Goal: Transaction & Acquisition: Book appointment/travel/reservation

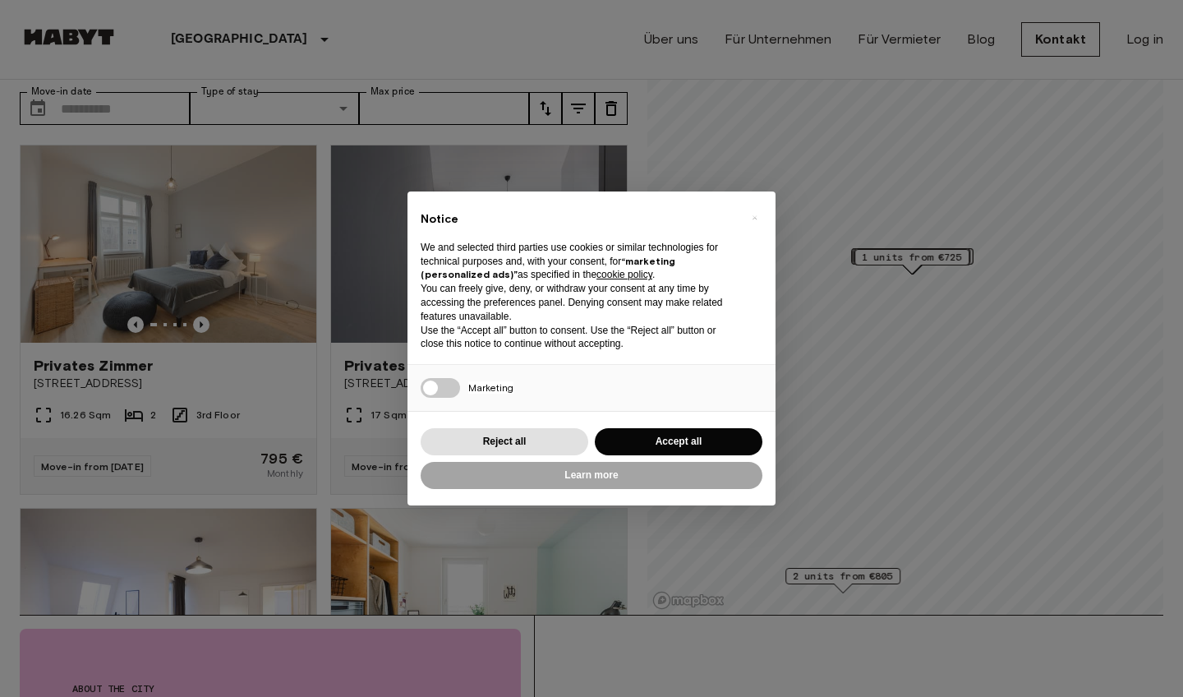
scroll to position [1, 0]
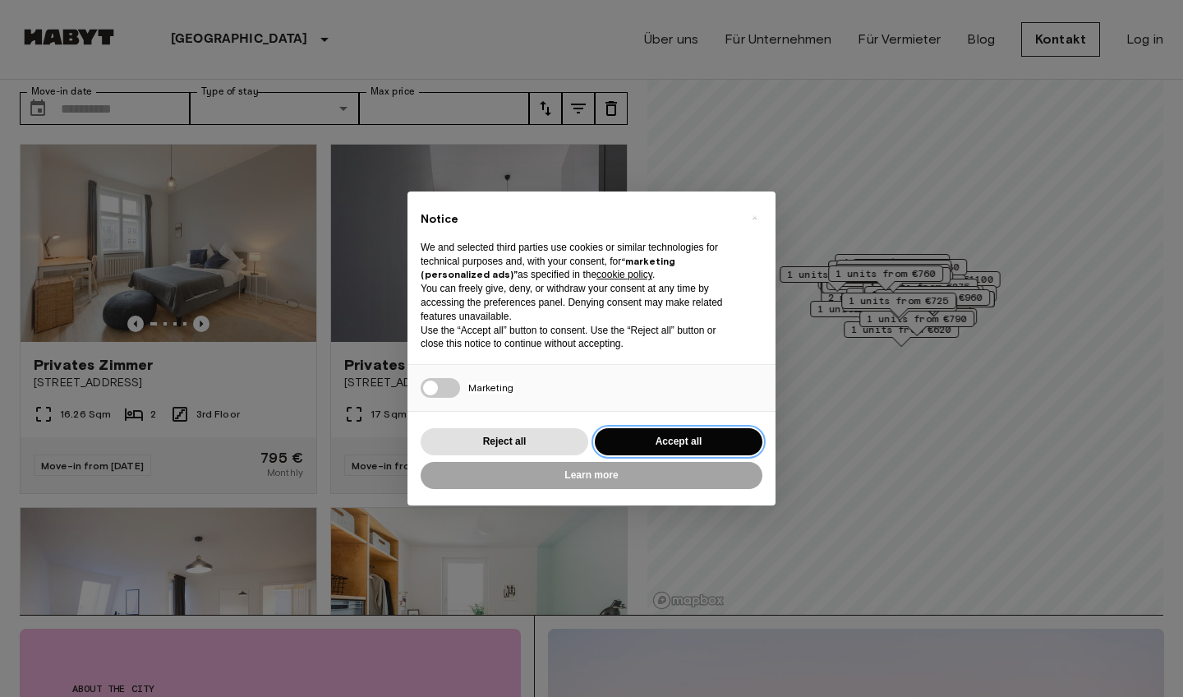
click at [642, 435] on button "Accept all" at bounding box center [679, 441] width 168 height 27
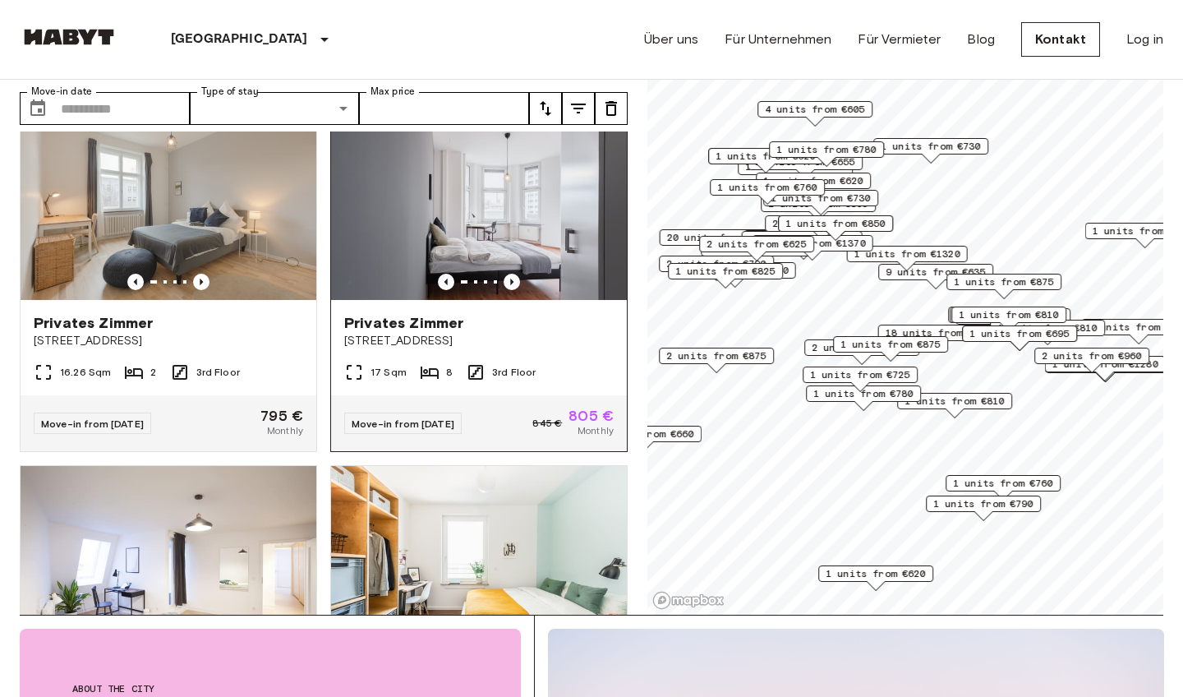
scroll to position [66, 0]
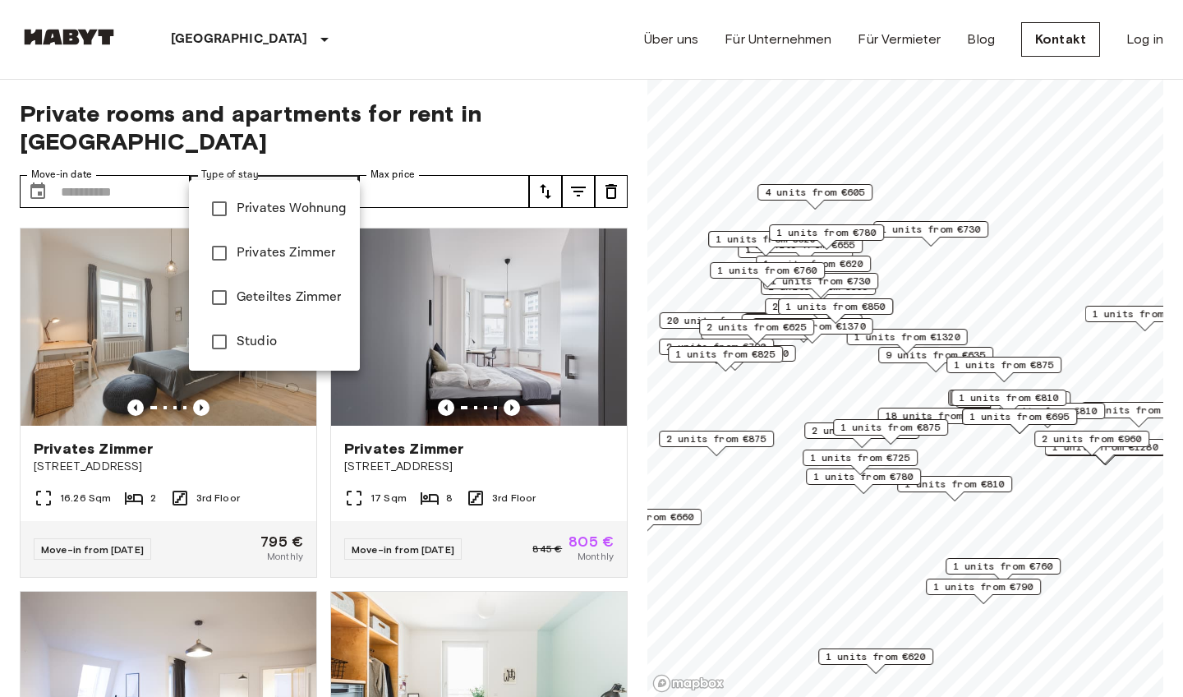
click at [535, 103] on div at bounding box center [591, 348] width 1183 height 697
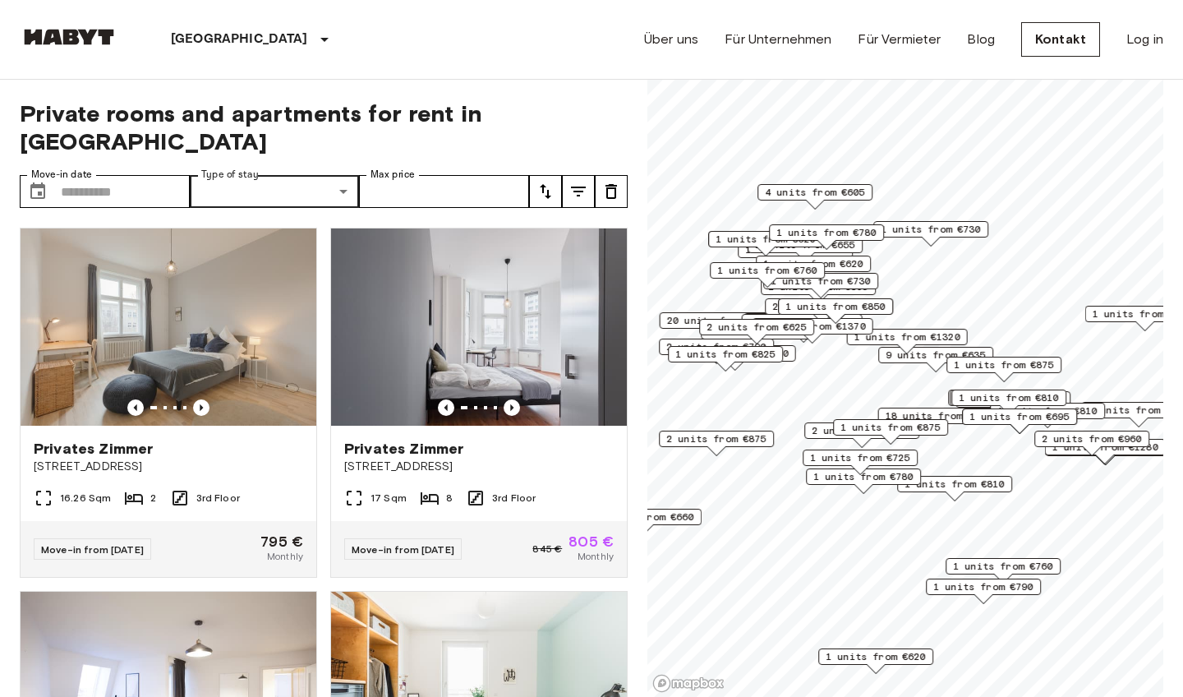
click at [535, 120] on span "Private rooms and apartments for rent in Berlin" at bounding box center [324, 127] width 608 height 56
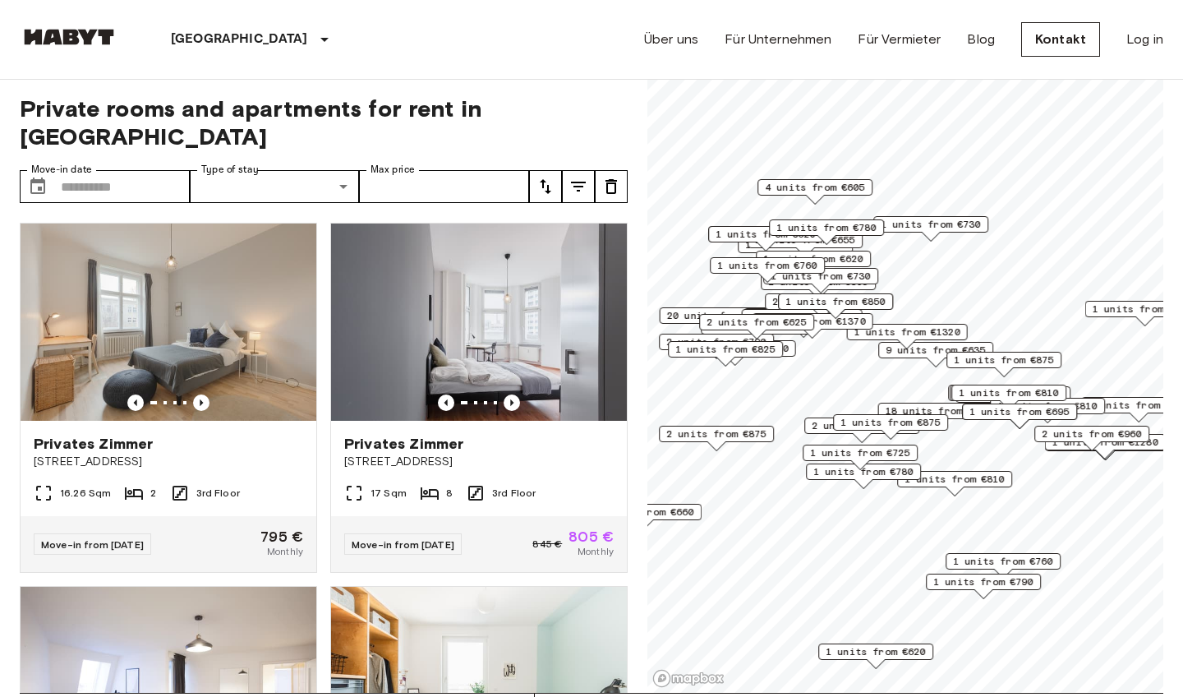
scroll to position [5, 0]
click at [553, 453] on span "[STREET_ADDRESS]" at bounding box center [478, 461] width 269 height 16
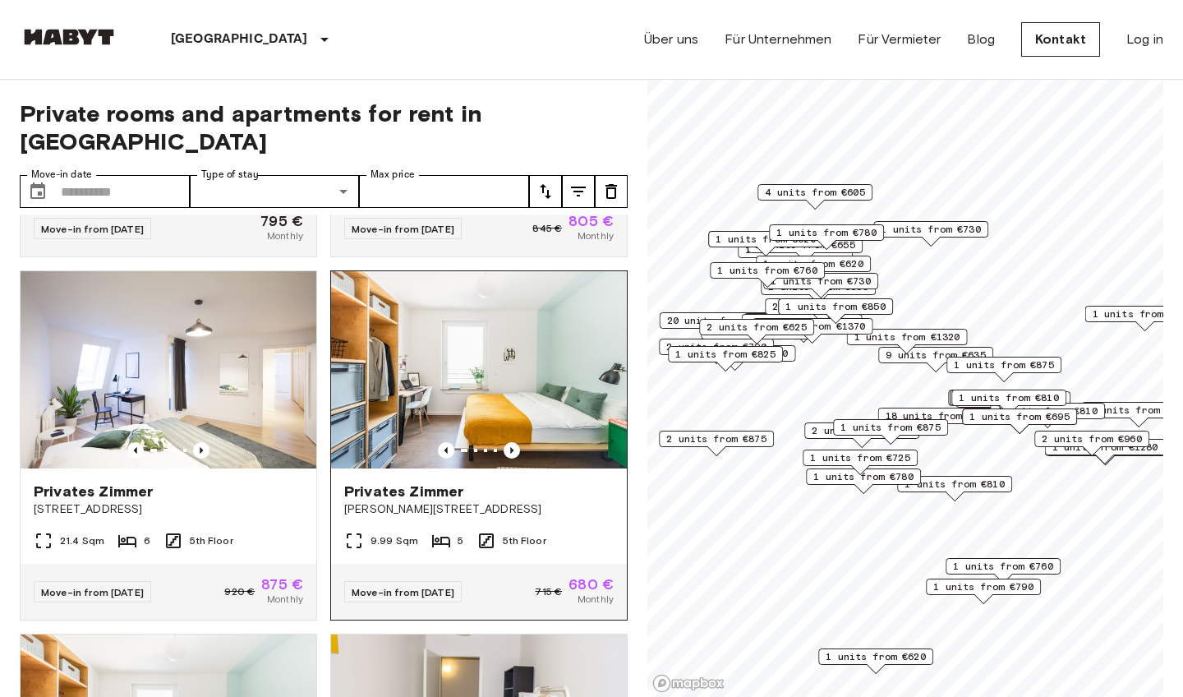
scroll to position [321, 0]
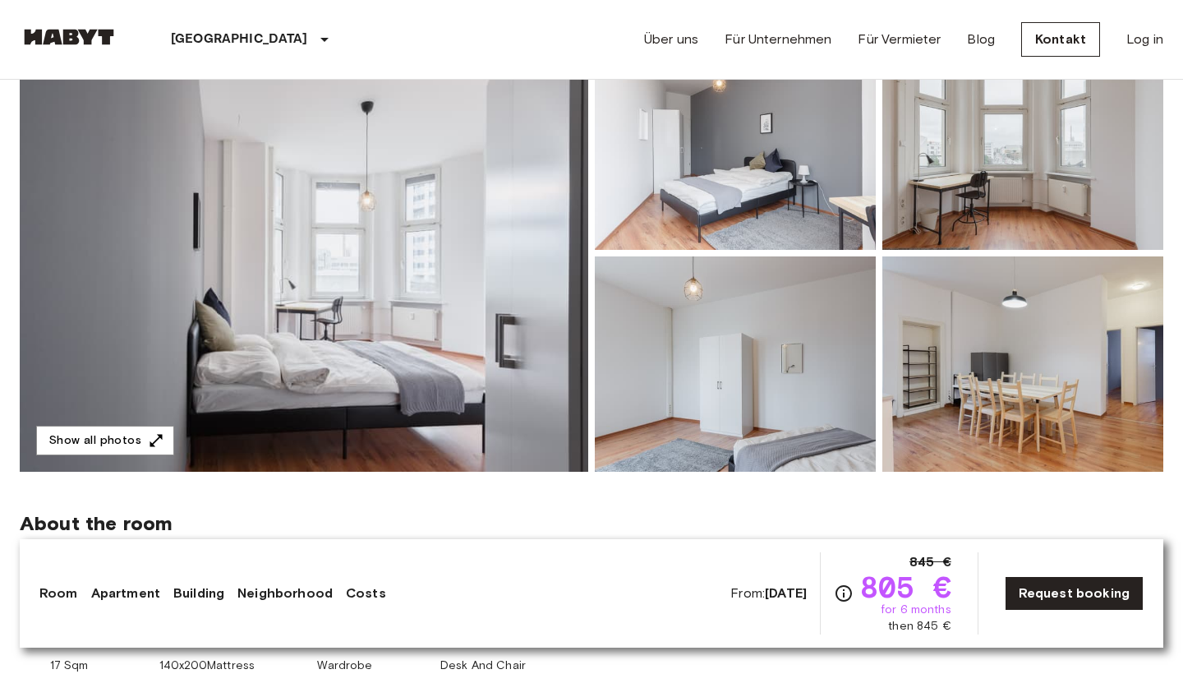
scroll to position [194, 0]
click at [60, 605] on div "Room Apartment Building Neighborhood Costs From: [DATE] 845 € 805 € for 6 month…" at bounding box center [591, 593] width 1104 height 82
click at [63, 586] on link "Room" at bounding box center [58, 593] width 39 height 20
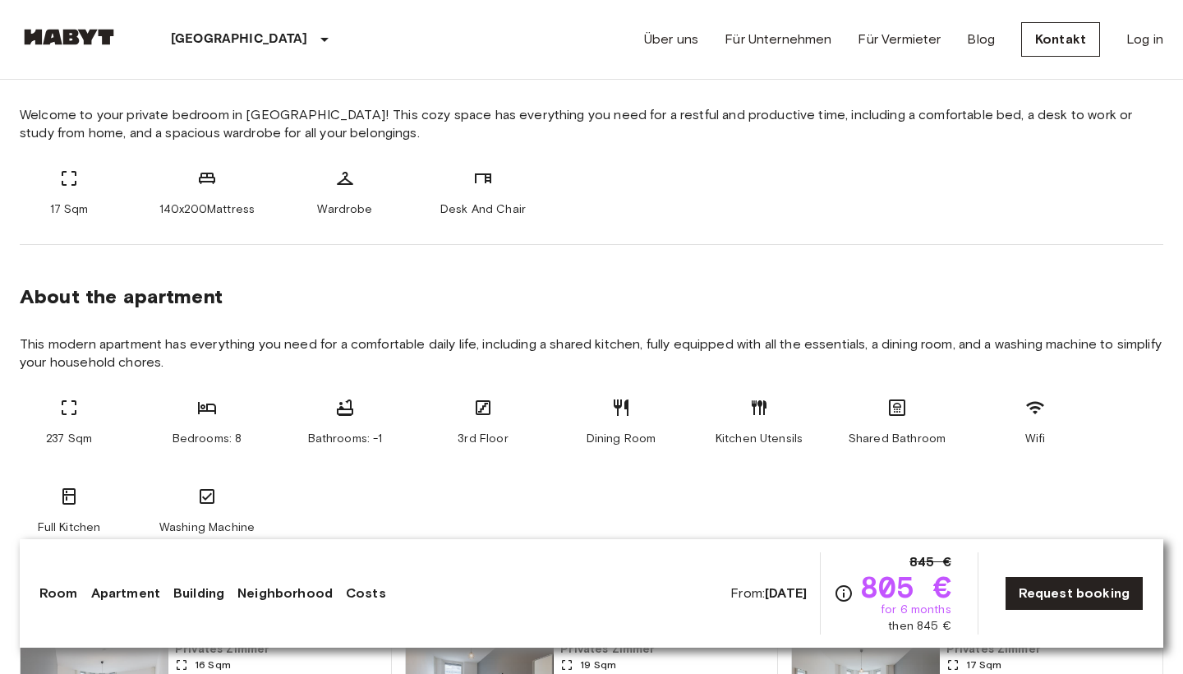
scroll to position [668, 0]
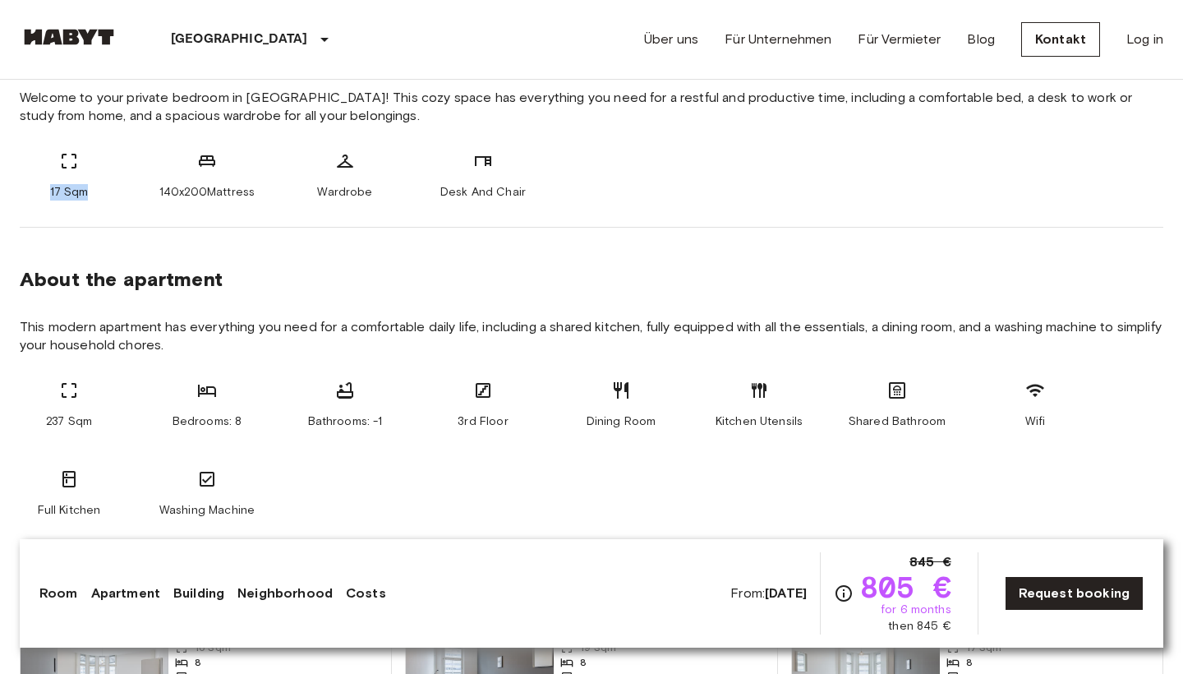
drag, startPoint x: 45, startPoint y: 196, endPoint x: 122, endPoint y: 196, distance: 76.4
click at [122, 196] on div "17 Sqm 140x200Mattress Wardrobe Desk And Chair" at bounding box center [591, 175] width 1143 height 49
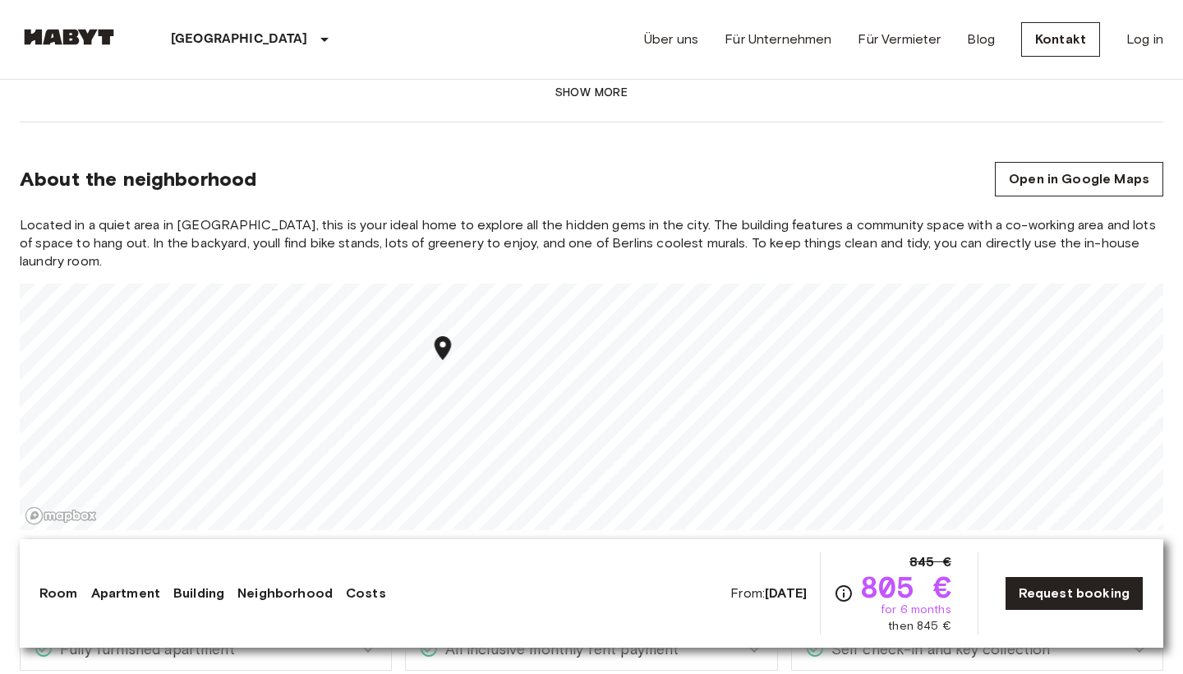
scroll to position [1528, 0]
